Goal: Task Accomplishment & Management: Complete application form

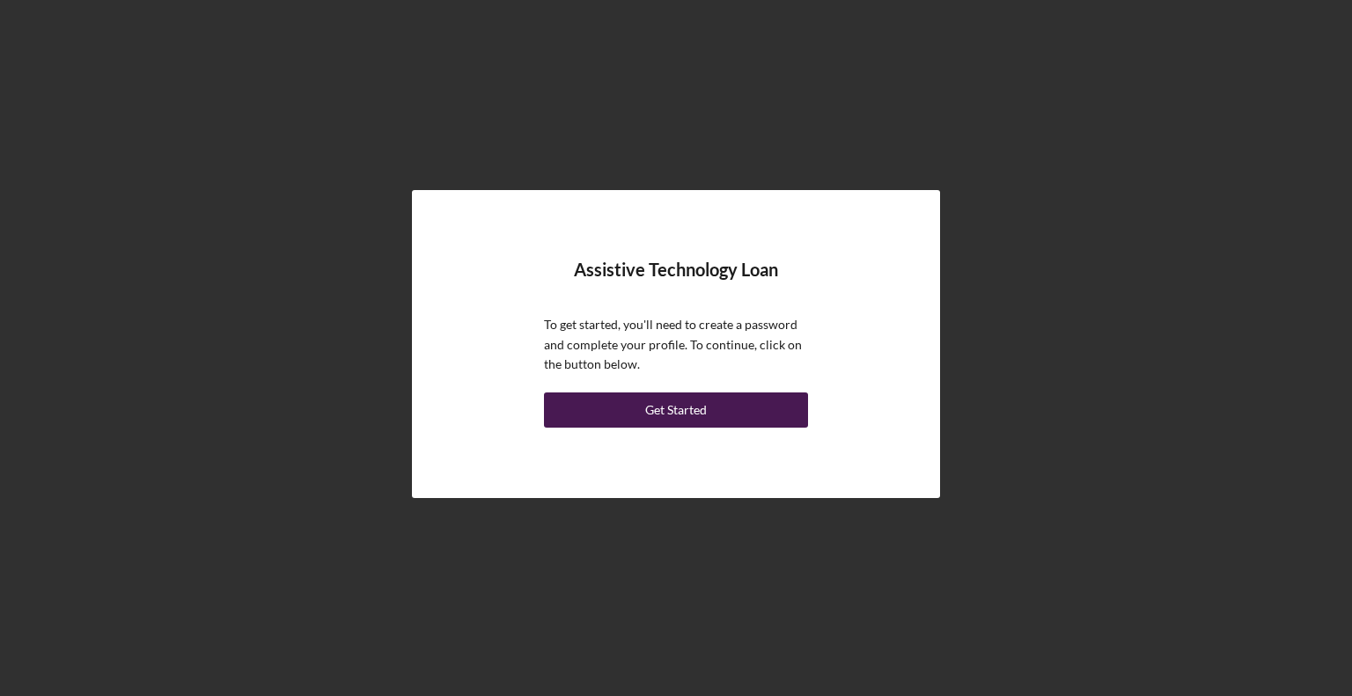
click at [706, 418] on button "Get Started" at bounding box center [676, 410] width 264 height 35
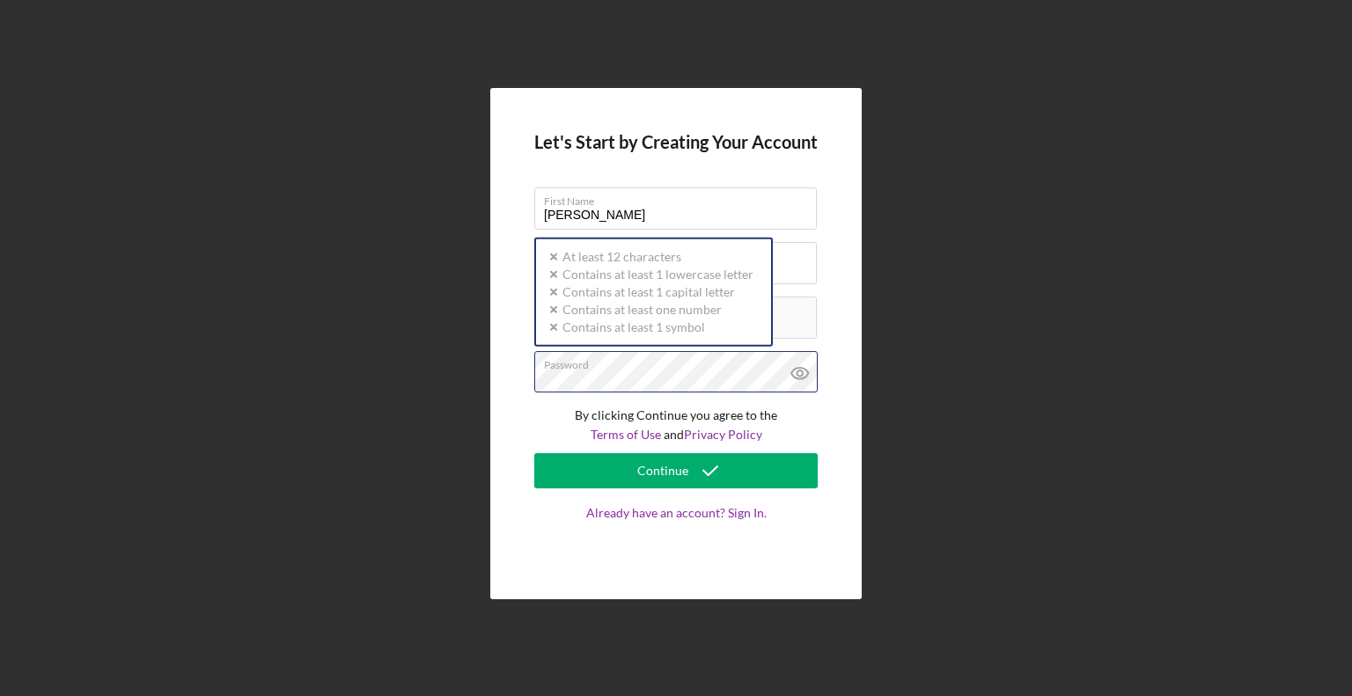
click at [609, 366] on div "Password Icon/icon-validation-no At least 12 characters Icon/icon-validation-no…" at bounding box center [675, 373] width 283 height 44
